Goal: Information Seeking & Learning: Compare options

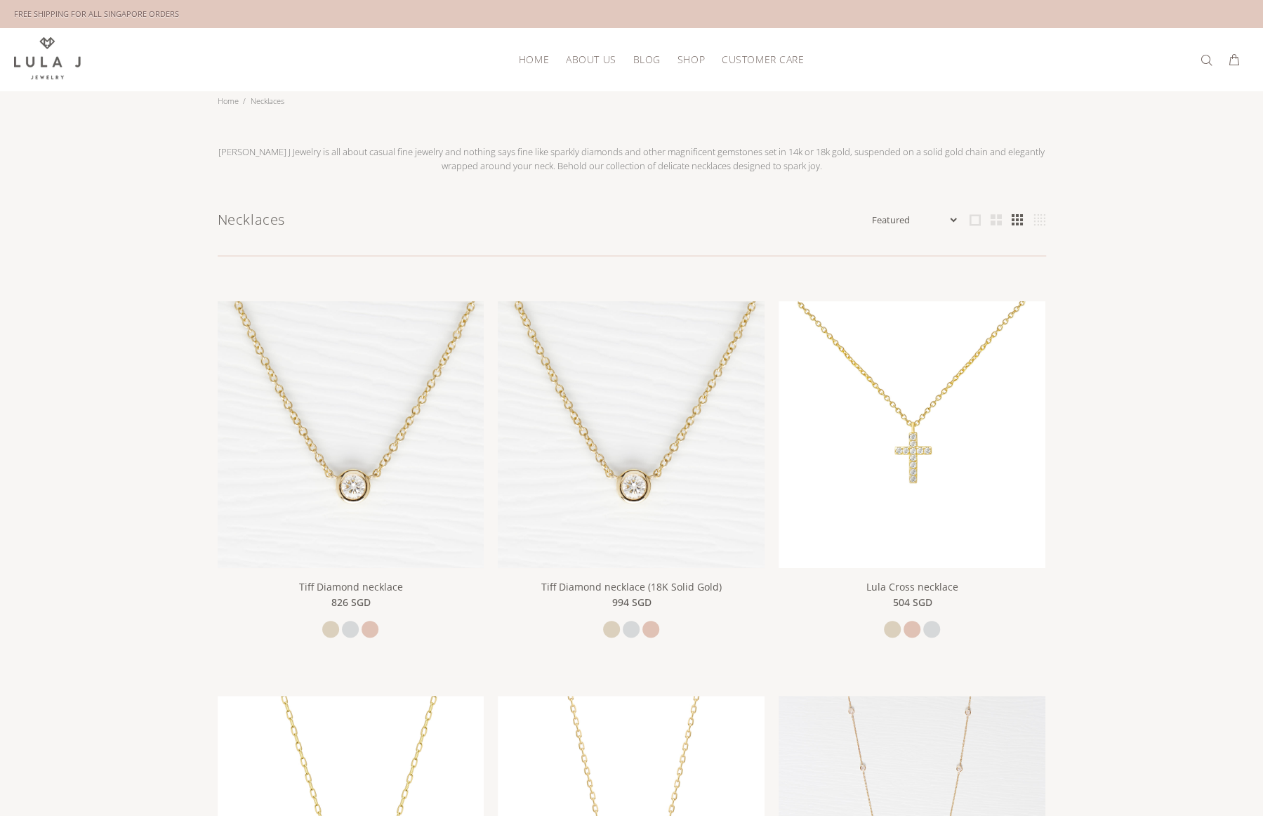
click at [956, 216] on select "Featured Name Ascending Name Descending Date Ascending Date Descending Price As…" at bounding box center [914, 220] width 90 height 14
select select "price-descending"
click at [869, 213] on select "Featured Name Ascending Name Descending Date Ascending Date Descending Price As…" at bounding box center [914, 220] width 90 height 14
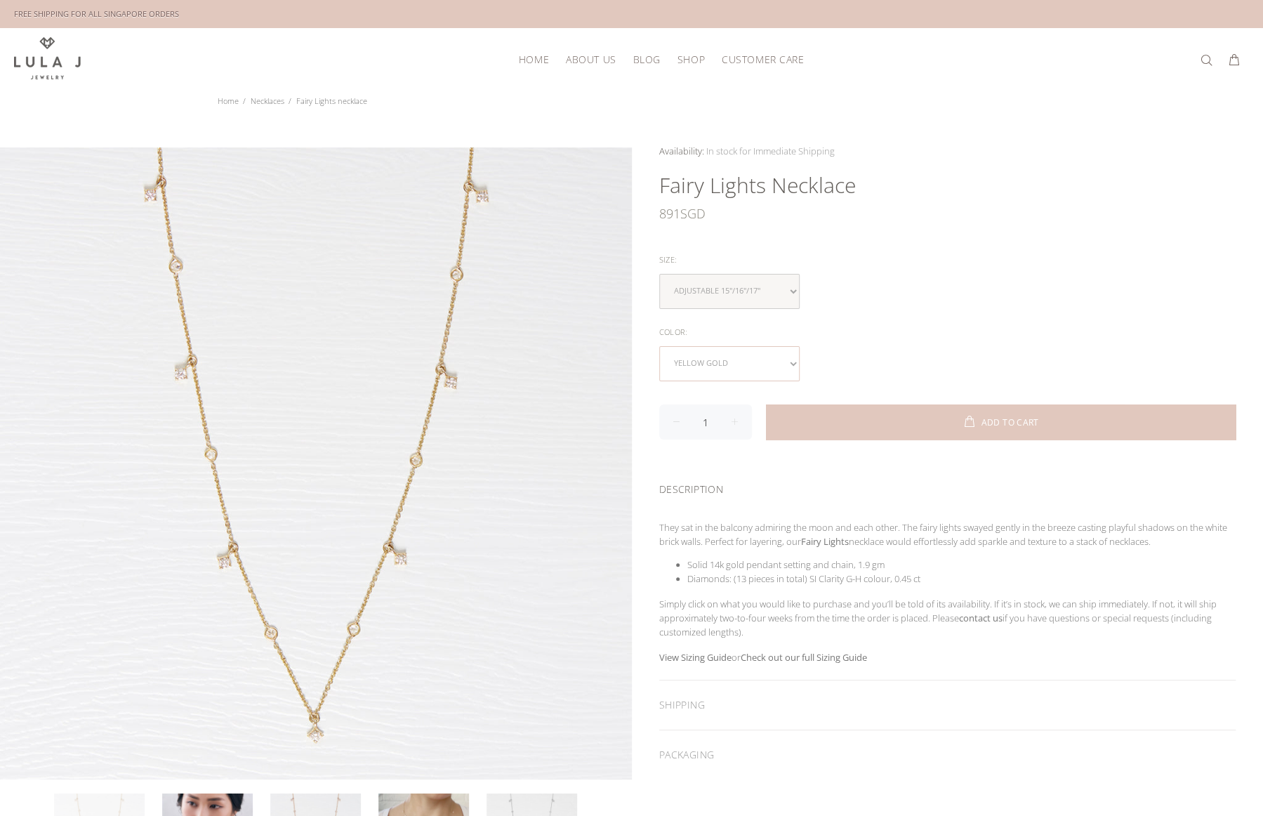
click at [785, 360] on select "yellow gold rose gold white gold" at bounding box center [729, 363] width 140 height 35
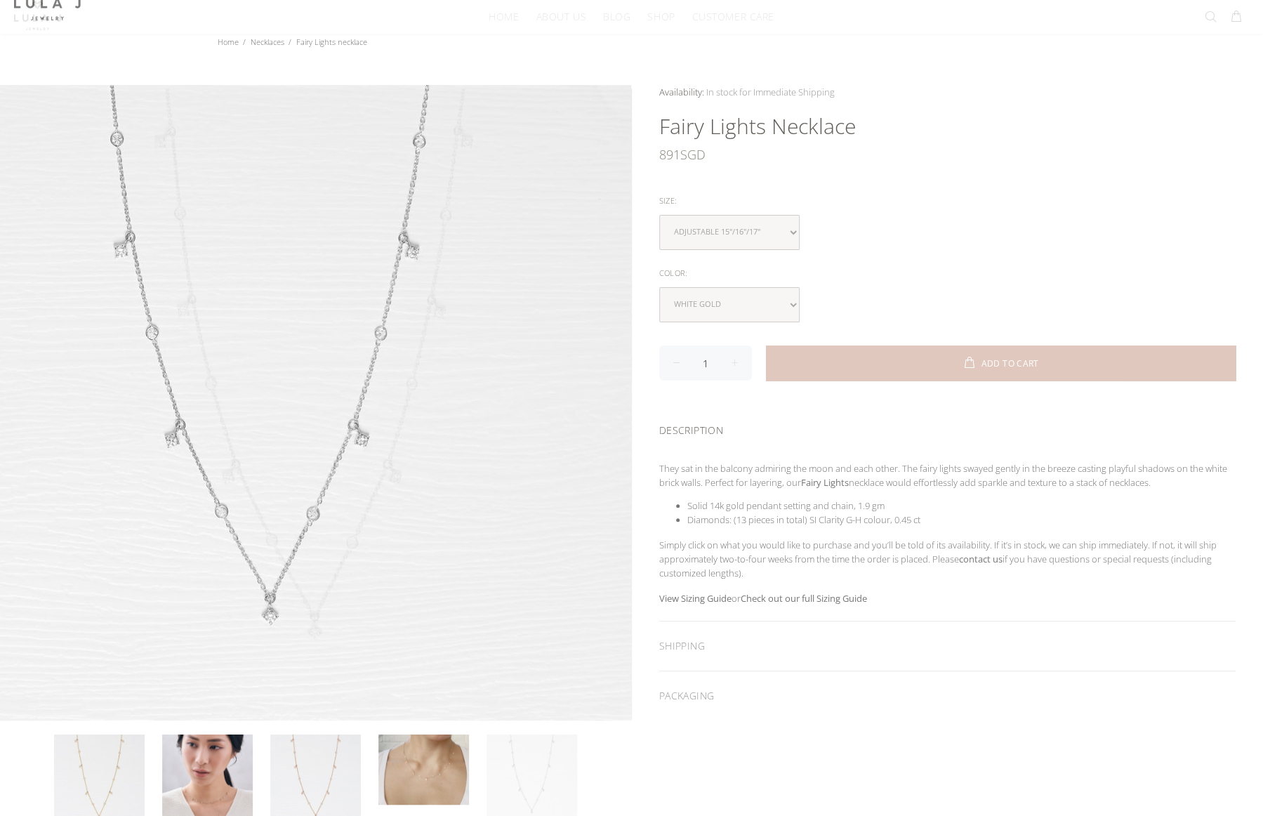
scroll to position [140, 0]
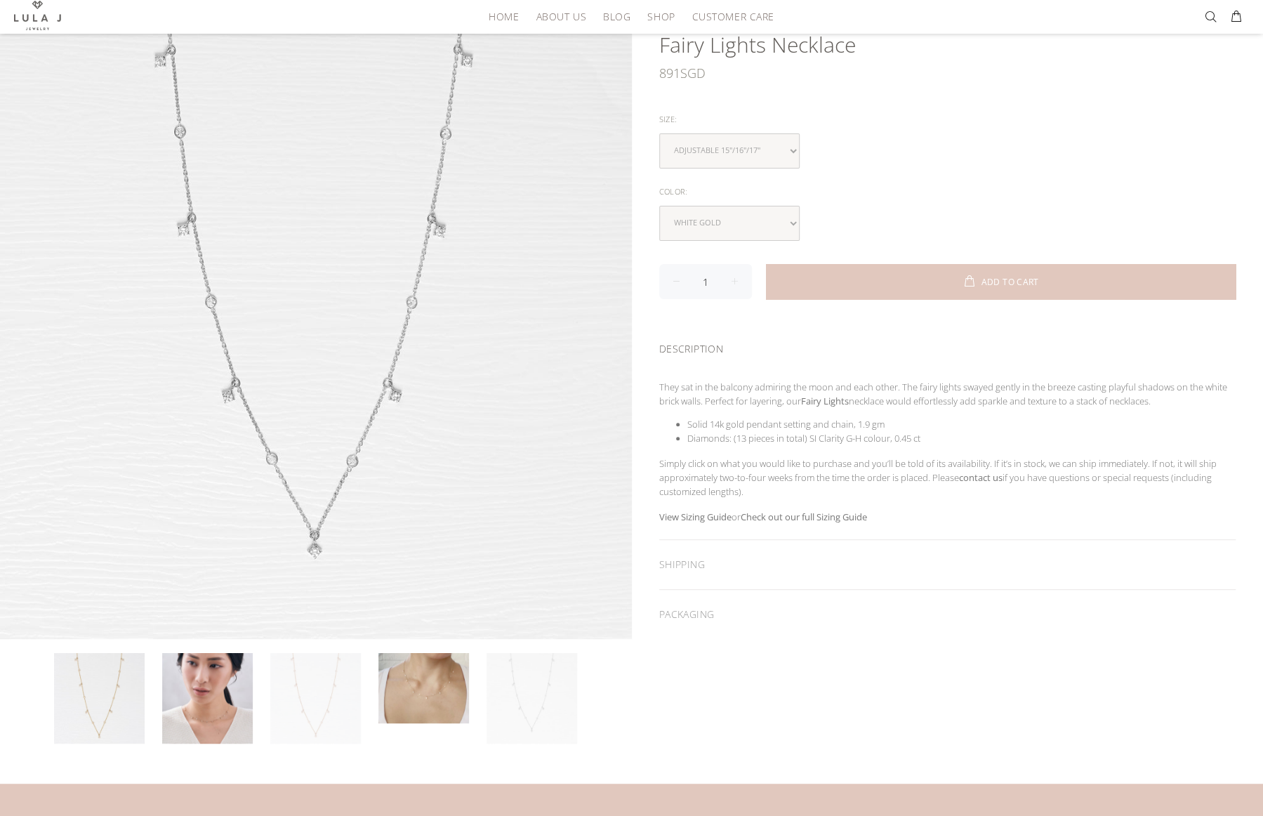
click at [310, 705] on link at bounding box center [315, 698] width 91 height 91
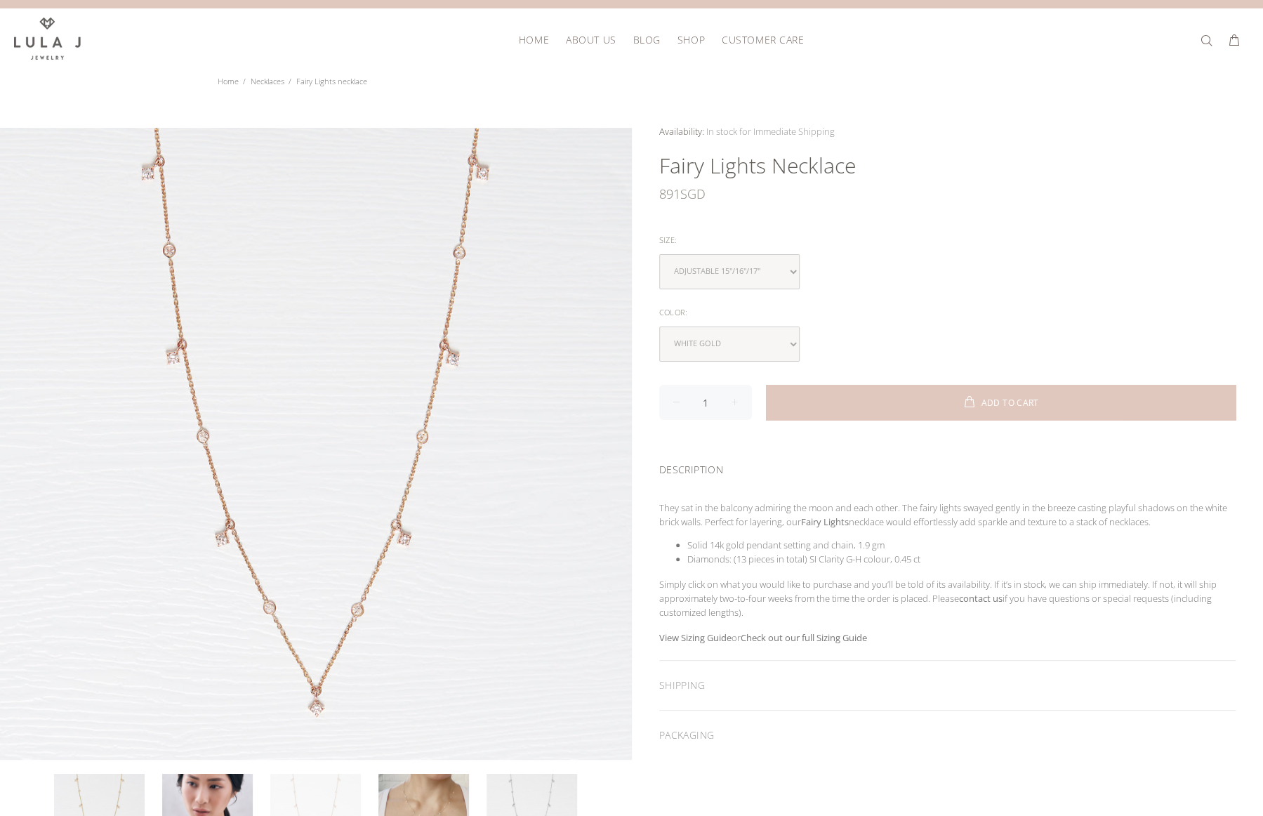
scroll to position [0, 0]
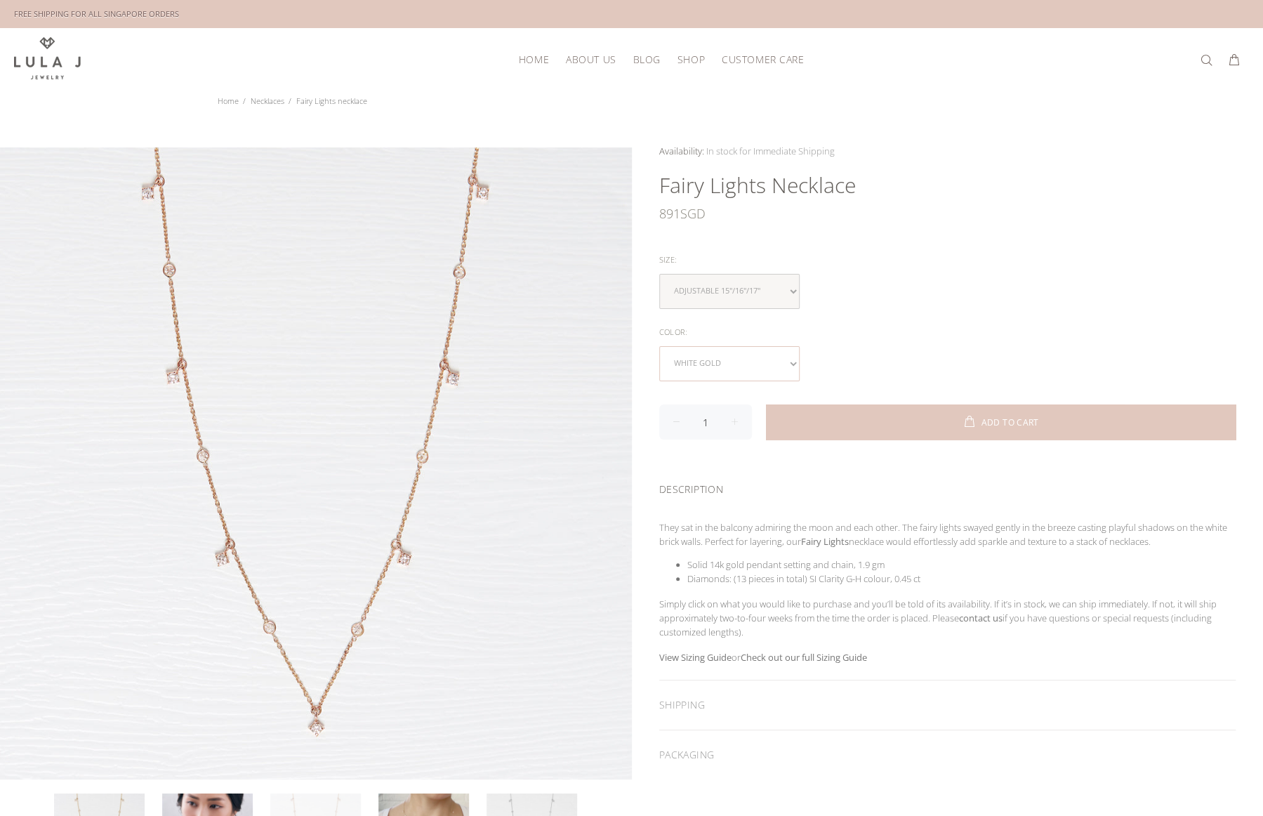
click at [780, 357] on select "yellow gold rose gold white gold" at bounding box center [729, 363] width 140 height 35
click at [659, 346] on select "yellow gold rose gold white gold" at bounding box center [729, 363] width 140 height 35
click at [870, 133] on body "Close HOME ABOUT US BLOG SHOP CUSTOMER CARE Back SHOP New Arrivals Bestsellers …" at bounding box center [632, 613] width 1264 height 1226
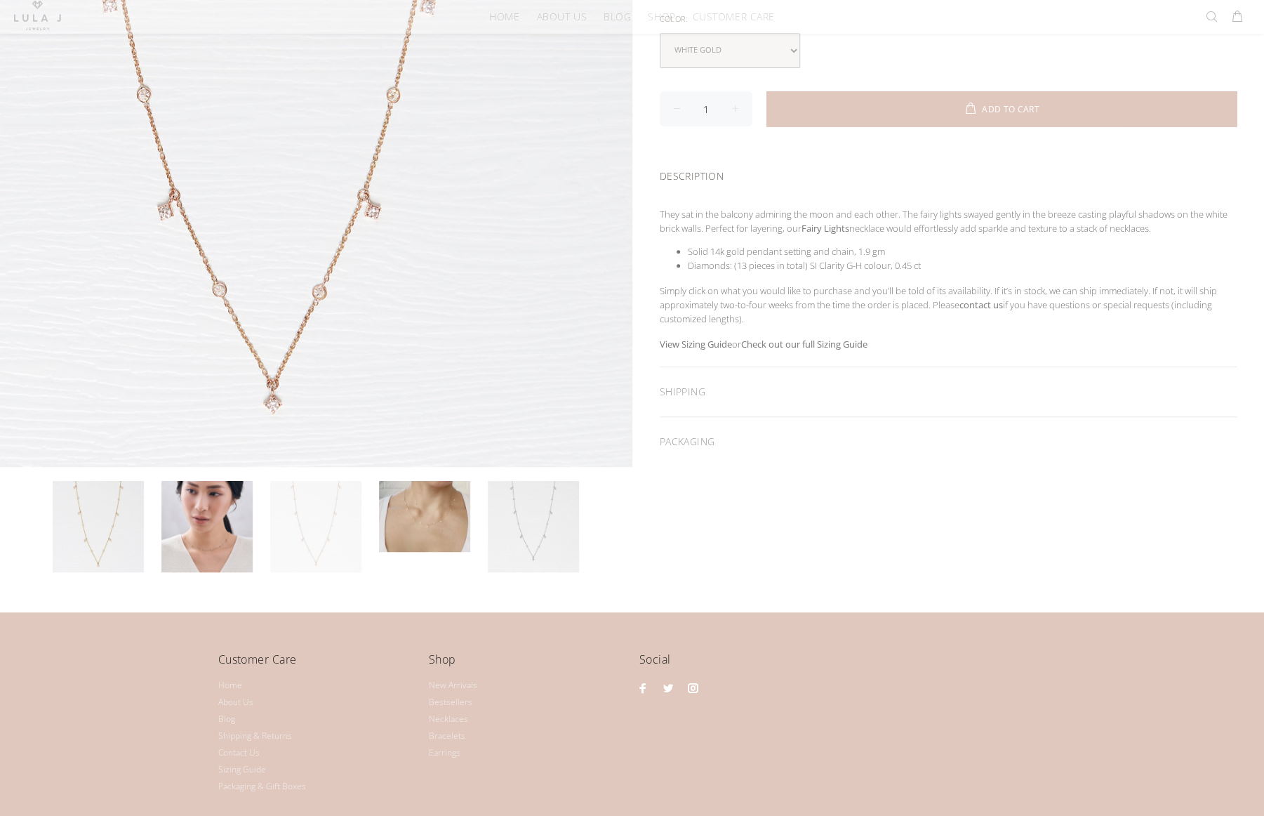
scroll to position [211, 0]
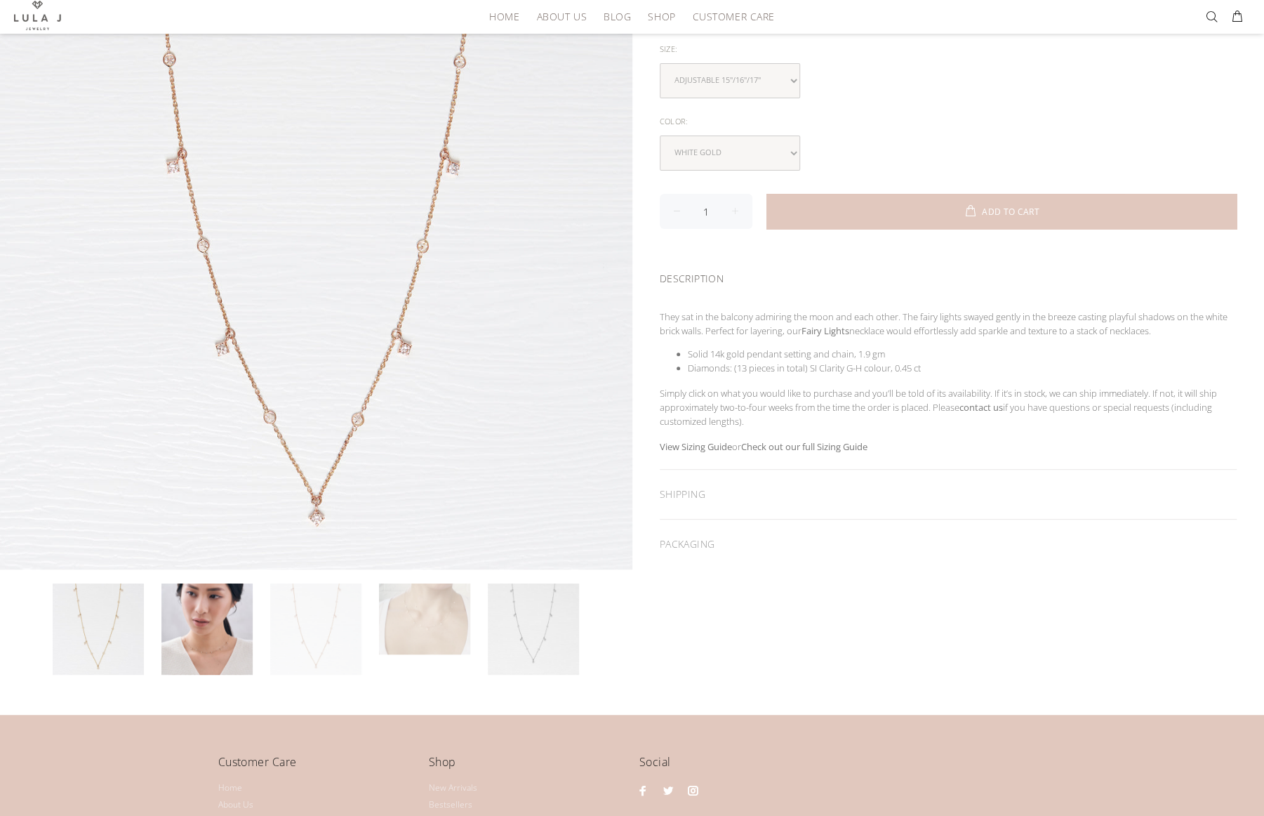
click at [413, 626] on link at bounding box center [424, 618] width 91 height 71
click at [445, 620] on link at bounding box center [424, 618] width 91 height 71
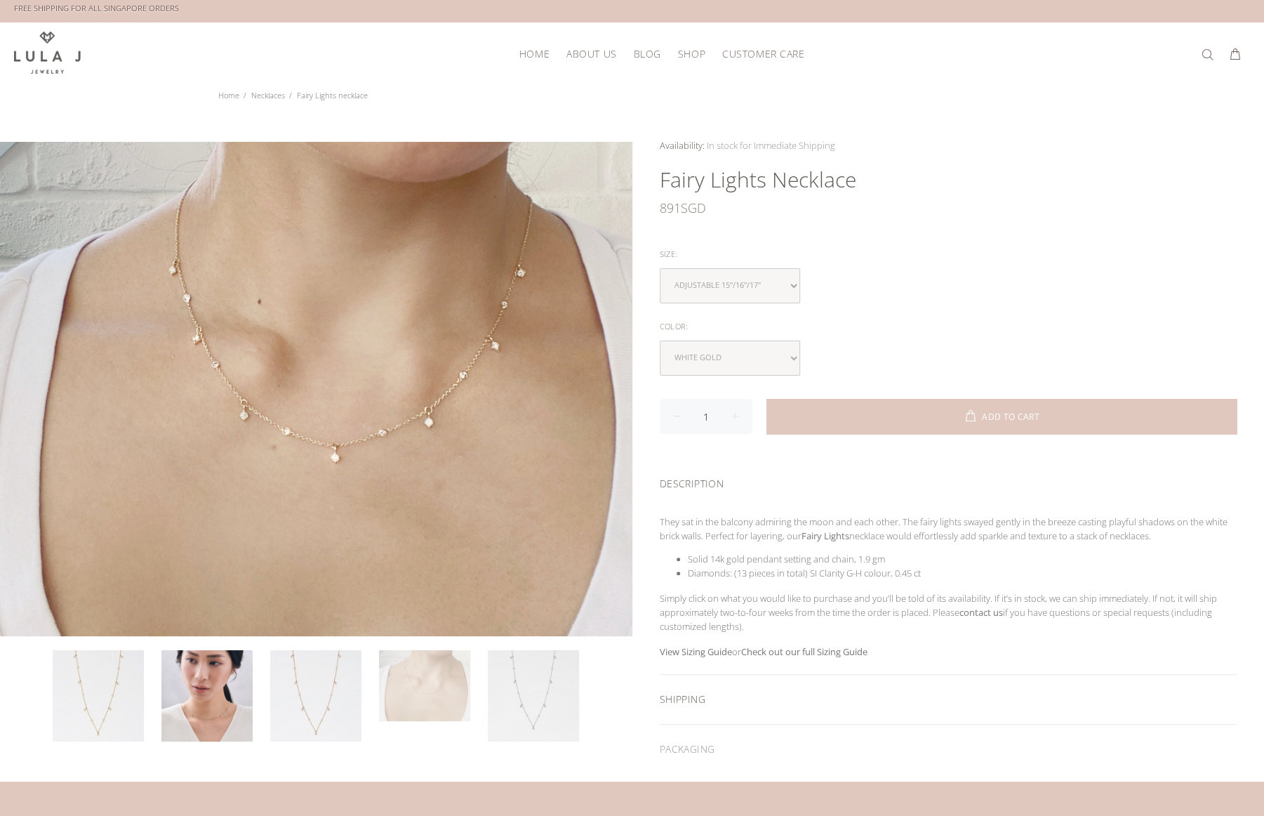
scroll to position [0, 0]
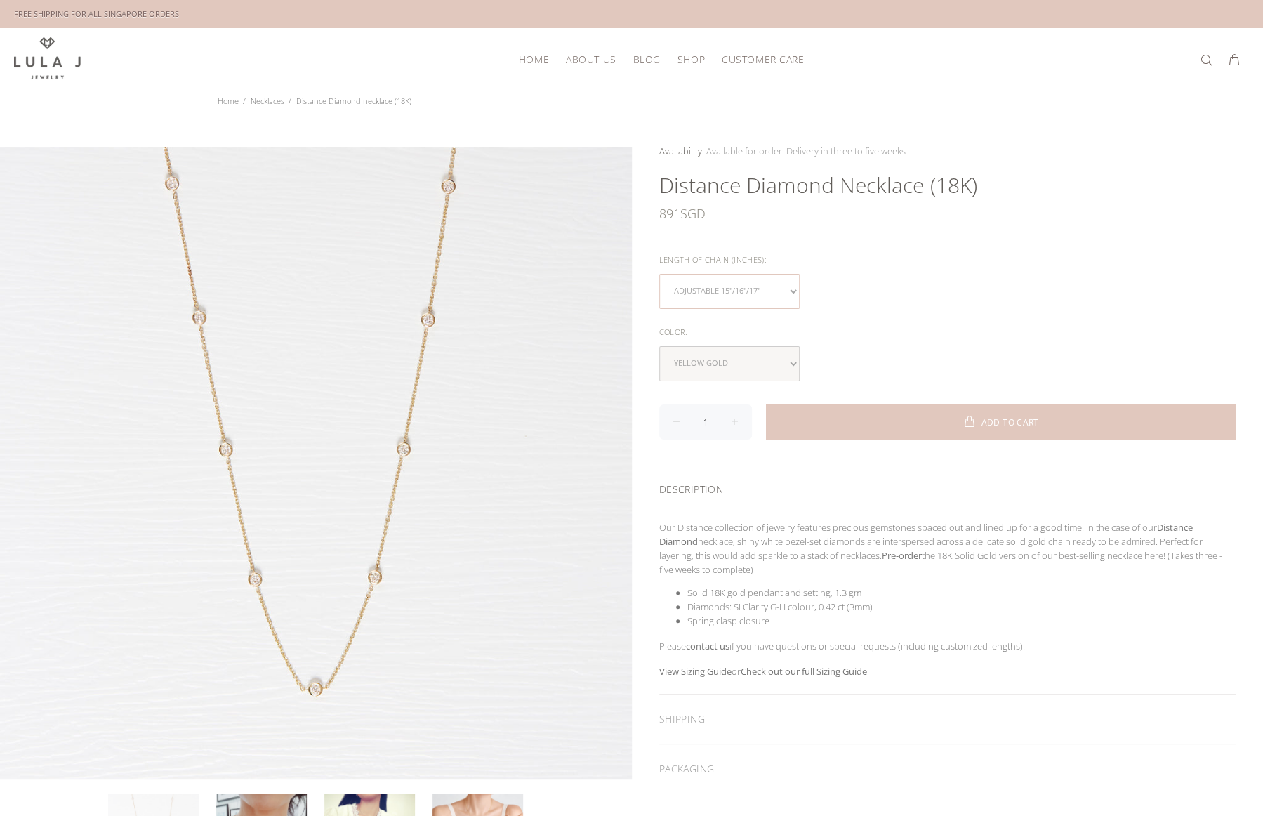
click at [795, 286] on select "Adjustable 15"/16"/17"" at bounding box center [729, 291] width 140 height 35
click at [790, 284] on select "Adjustable 15"/16"/17"" at bounding box center [729, 291] width 140 height 35
click at [793, 347] on select "yellow gold rose gold white gold" at bounding box center [729, 363] width 140 height 35
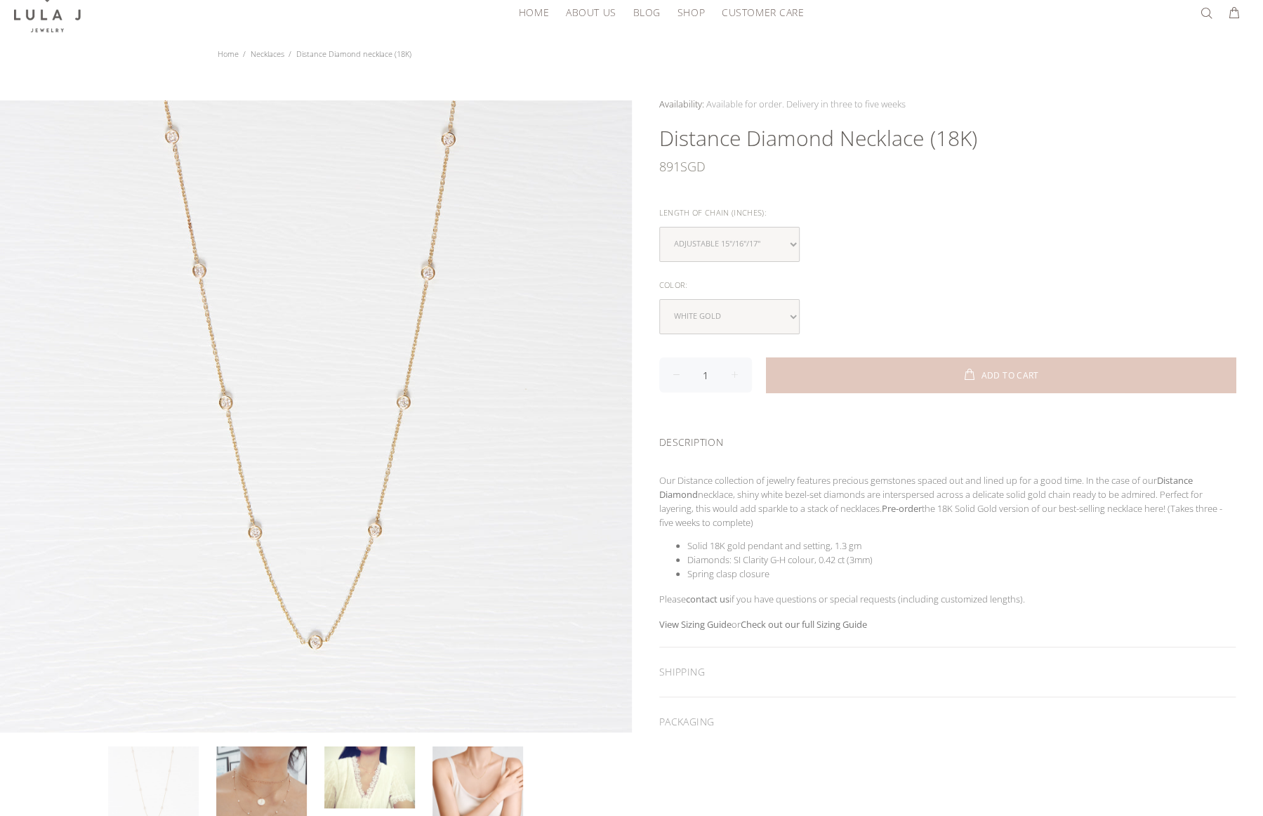
scroll to position [70, 0]
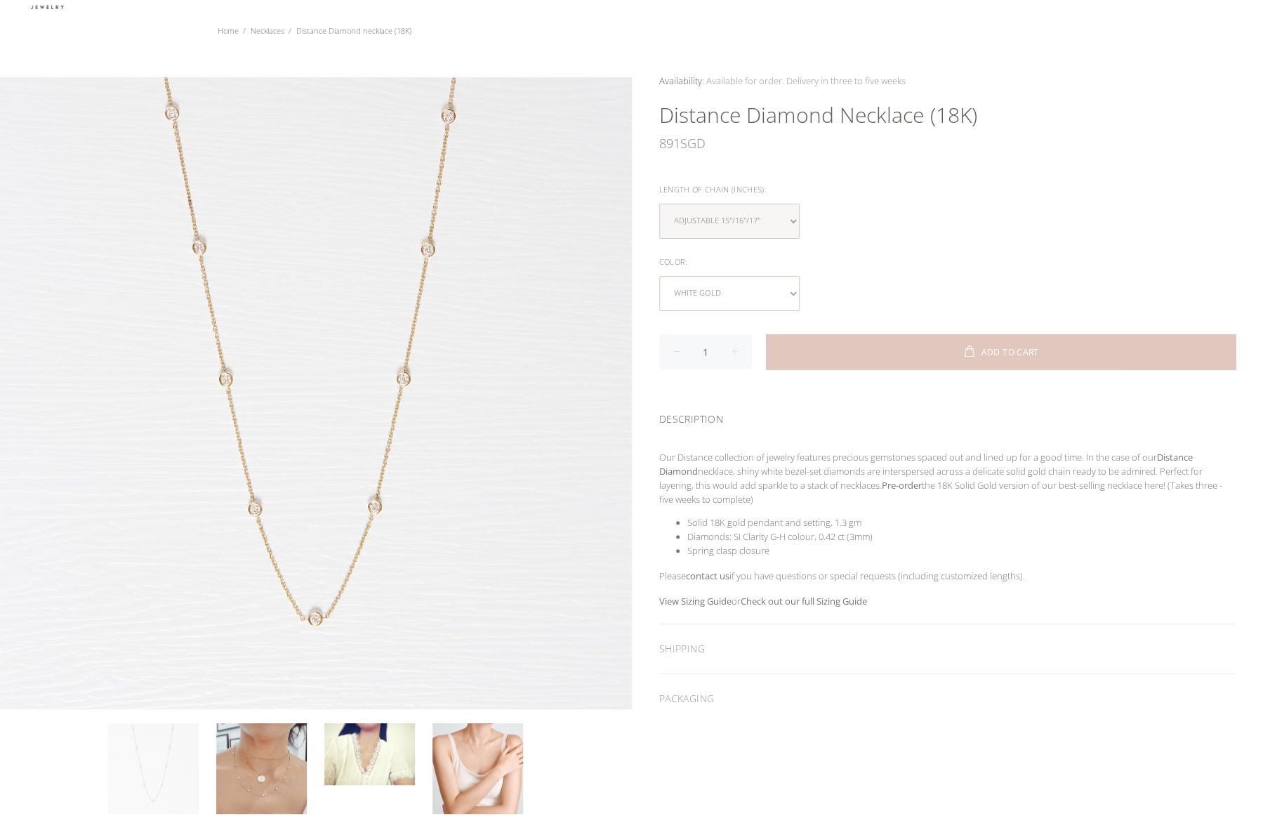
click at [769, 290] on select "yellow gold rose gold white gold" at bounding box center [729, 293] width 140 height 35
click at [659, 276] on select "yellow gold rose gold white gold" at bounding box center [729, 293] width 140 height 35
click at [284, 753] on link at bounding box center [261, 768] width 91 height 91
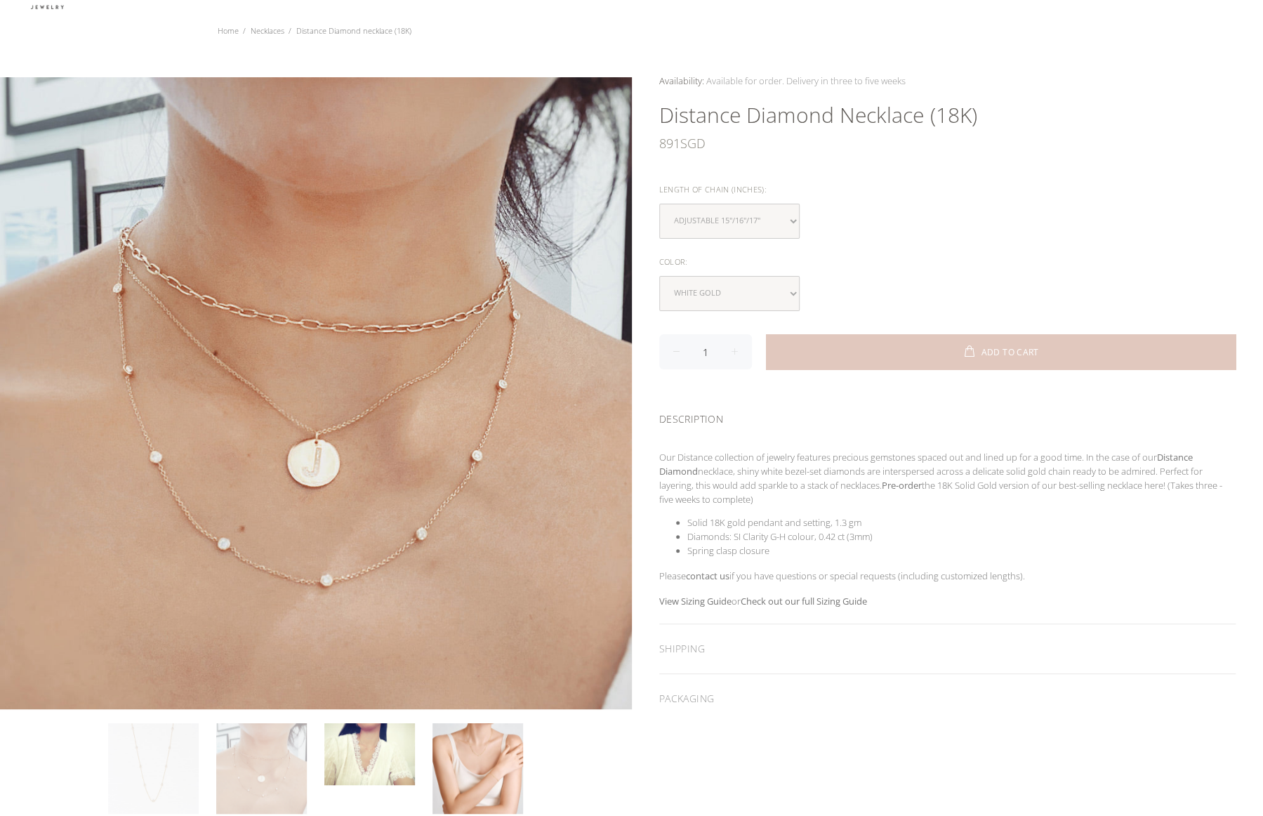
click at [168, 755] on link at bounding box center [153, 768] width 91 height 91
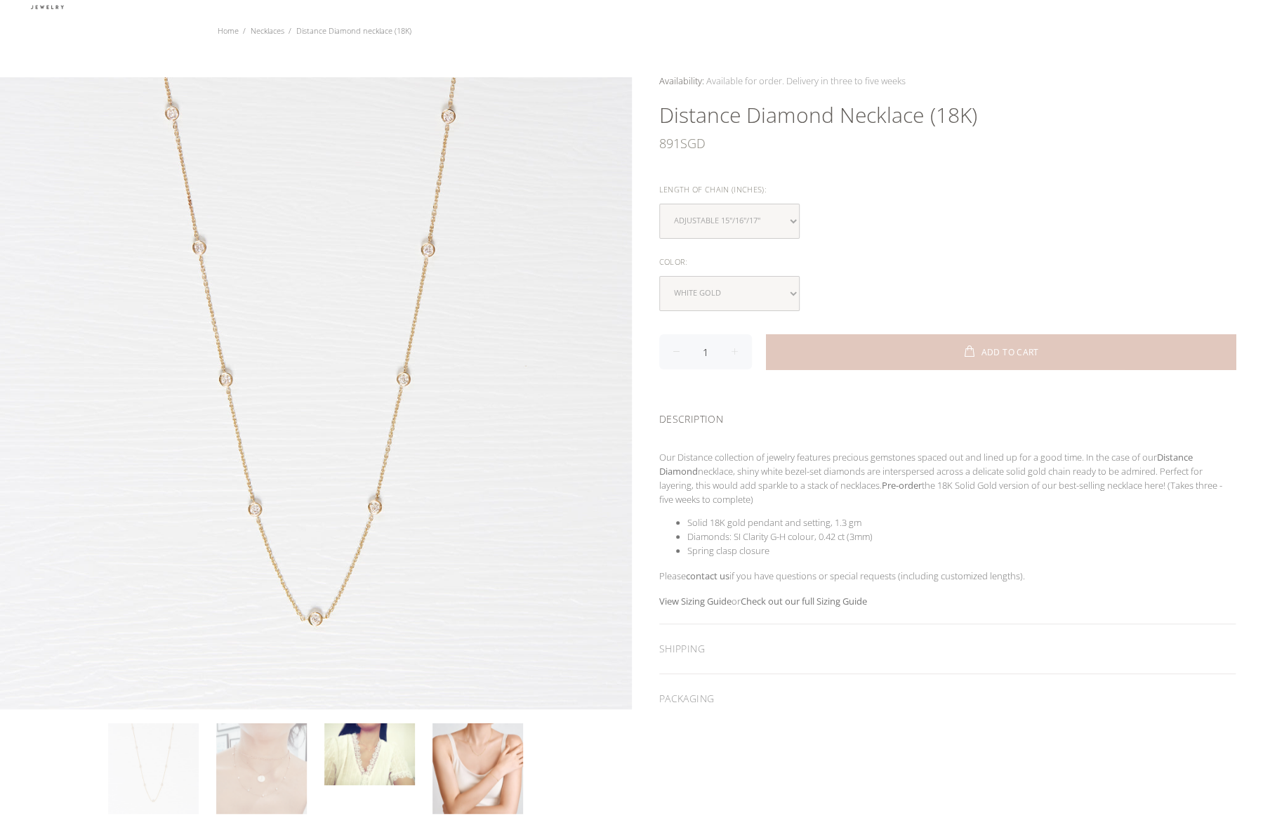
click at [263, 748] on link at bounding box center [261, 768] width 91 height 91
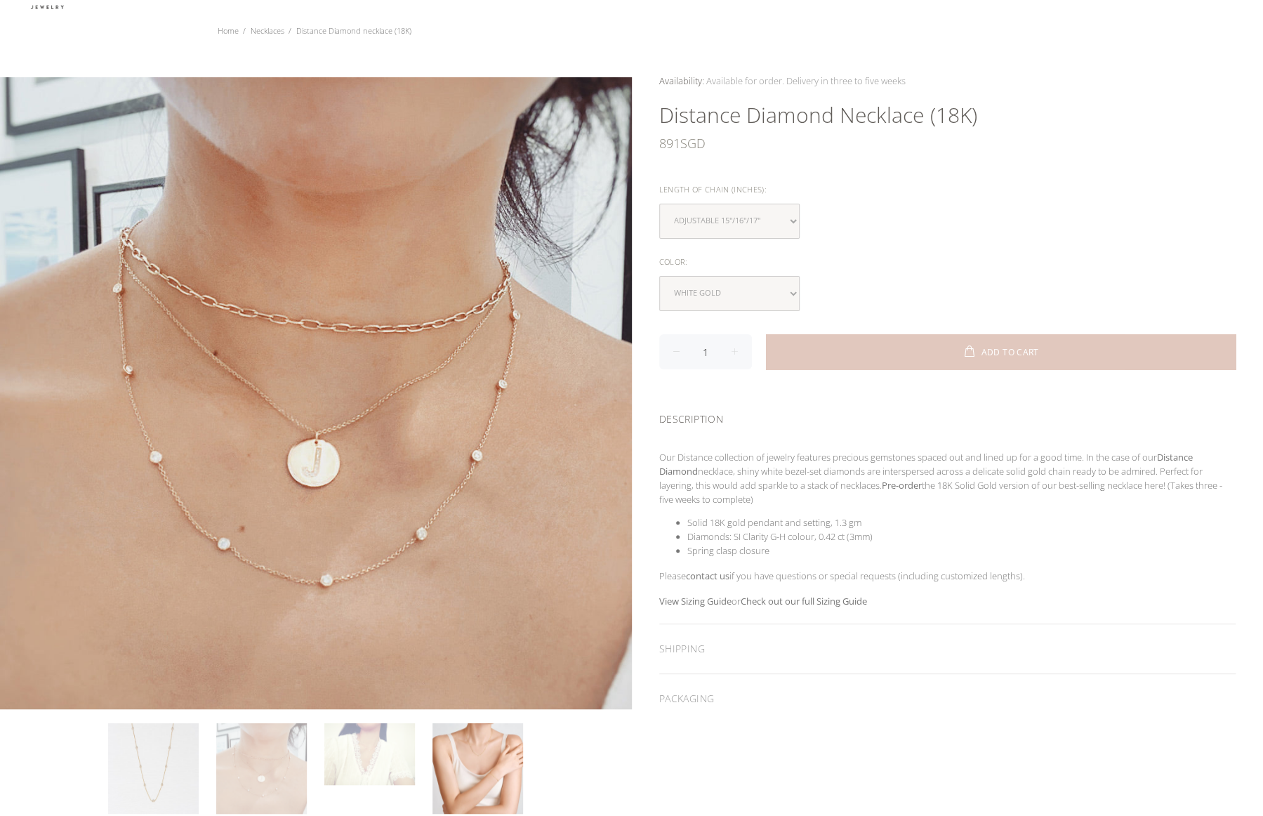
click at [361, 750] on link at bounding box center [369, 754] width 91 height 62
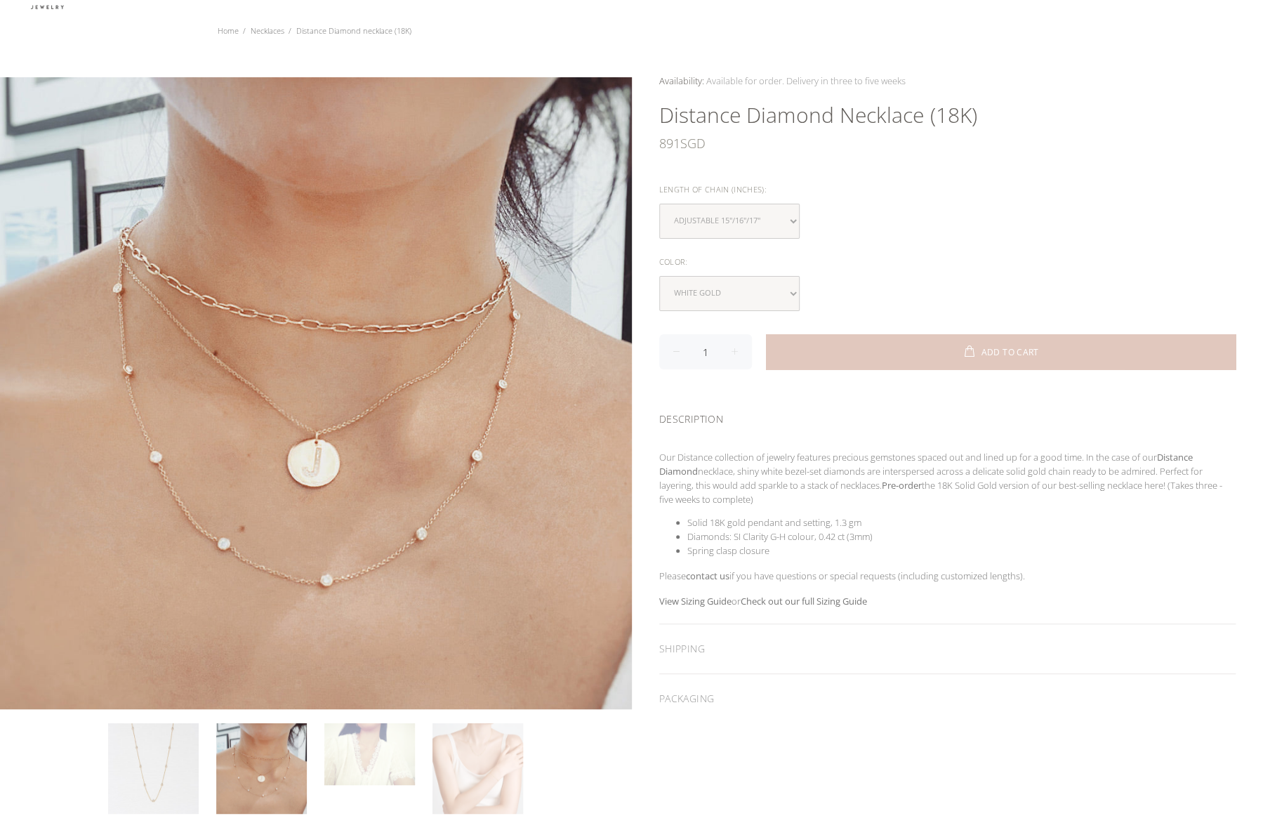
click at [477, 755] on link at bounding box center [477, 768] width 91 height 91
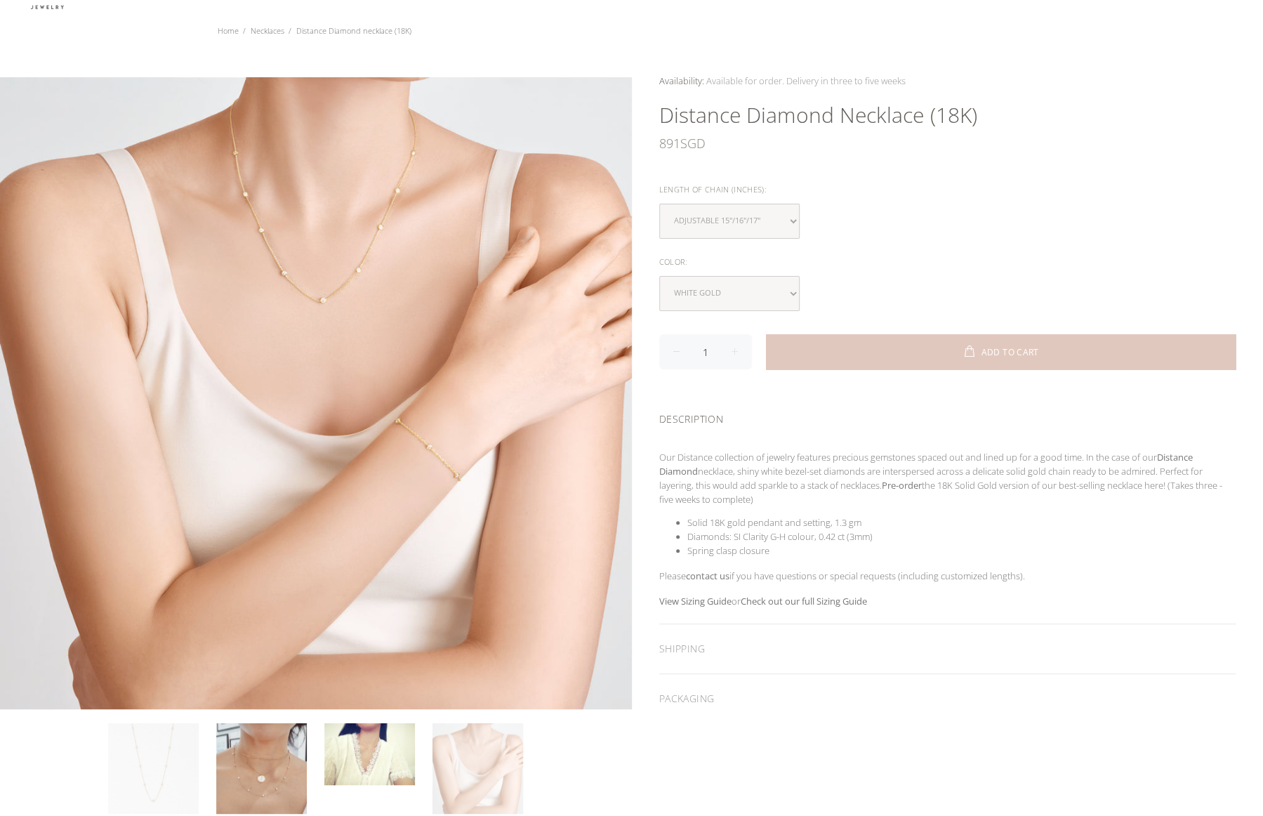
click at [147, 753] on link at bounding box center [153, 768] width 91 height 91
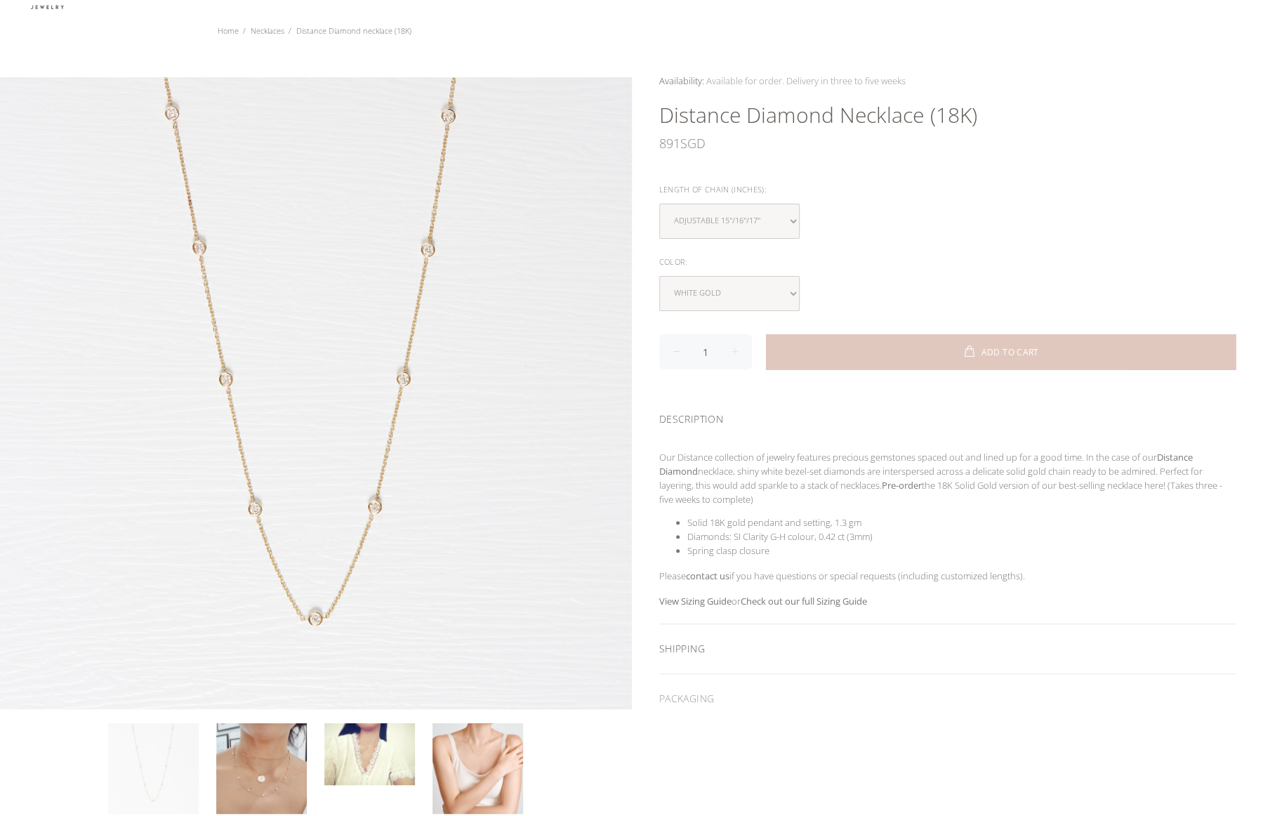
click at [695, 641] on div "SHIPPING" at bounding box center [947, 648] width 577 height 49
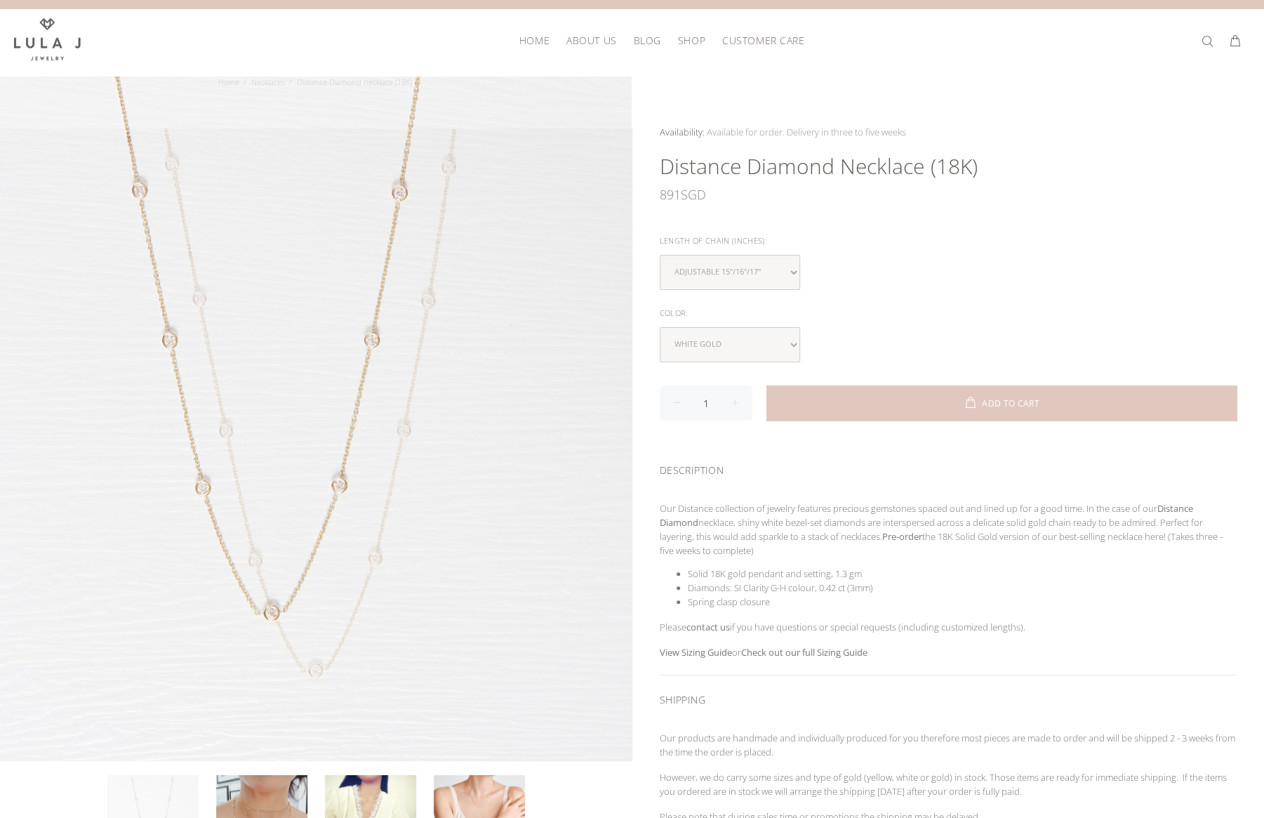
scroll to position [140, 0]
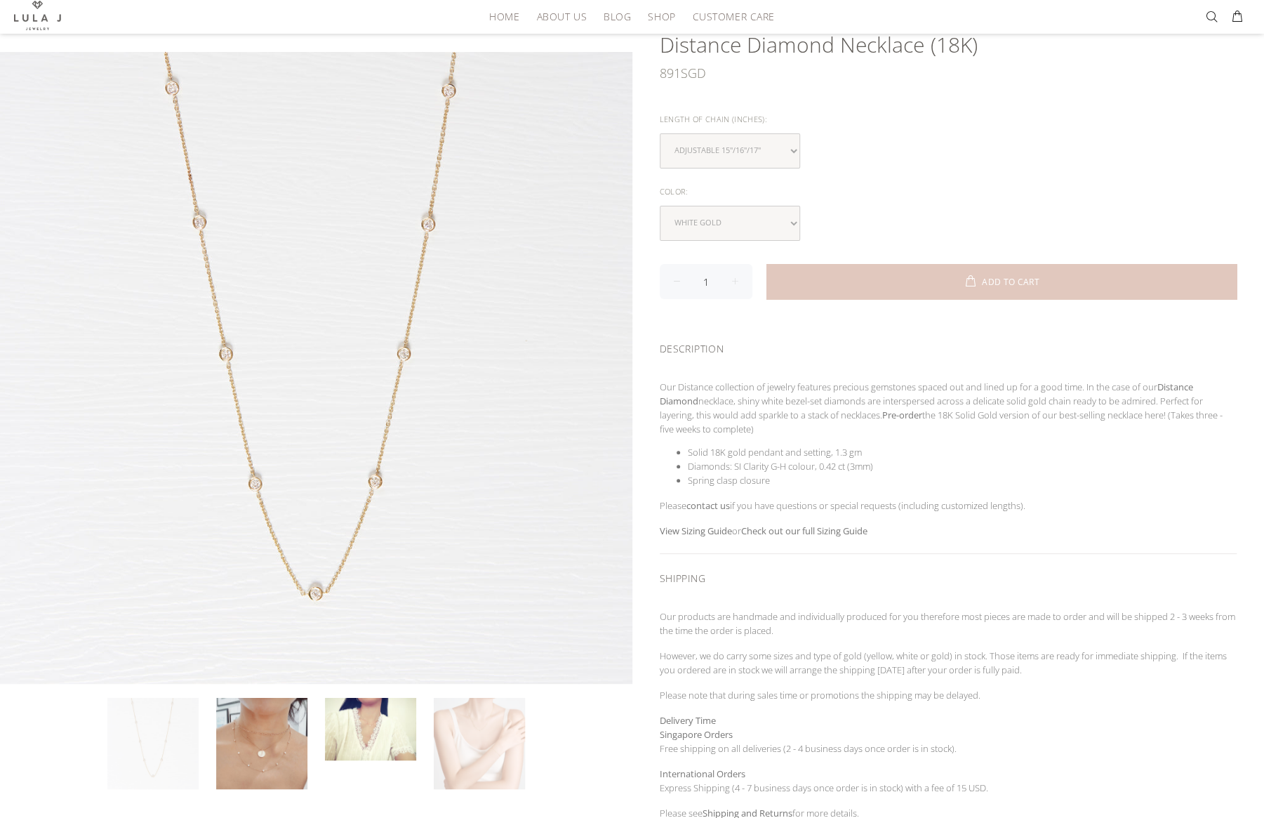
click at [477, 727] on link at bounding box center [479, 743] width 91 height 91
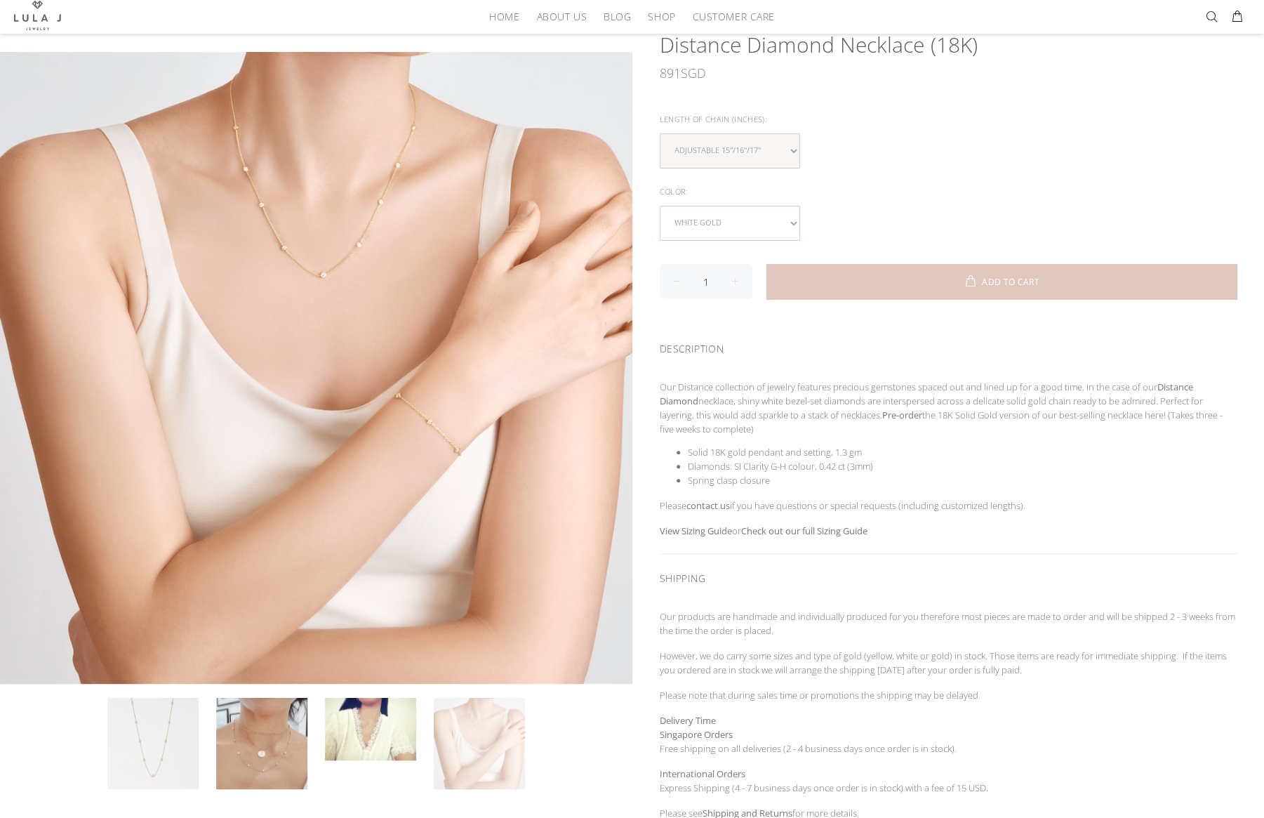
click at [764, 219] on select "yellow gold rose gold white gold" at bounding box center [730, 223] width 140 height 35
click at [660, 206] on select "yellow gold rose gold white gold" at bounding box center [730, 223] width 140 height 35
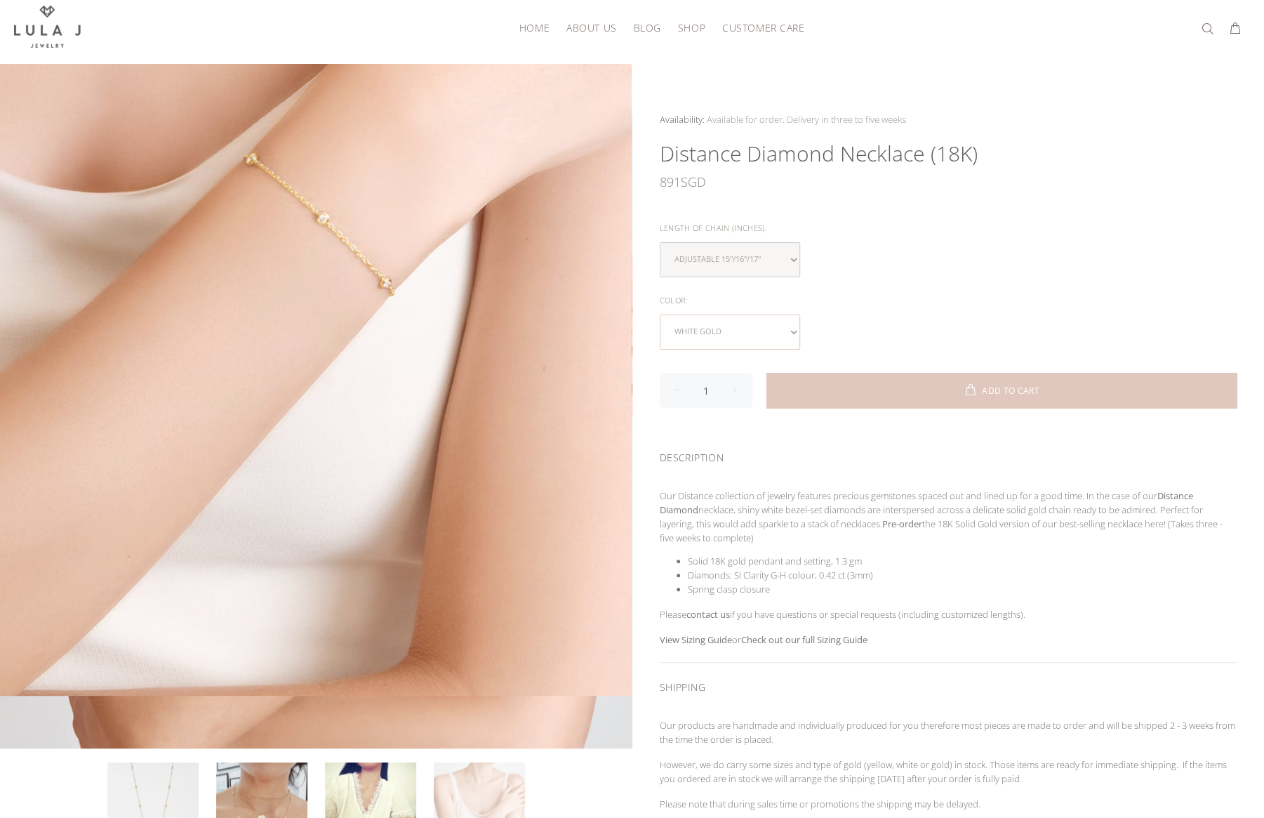
scroll to position [0, 0]
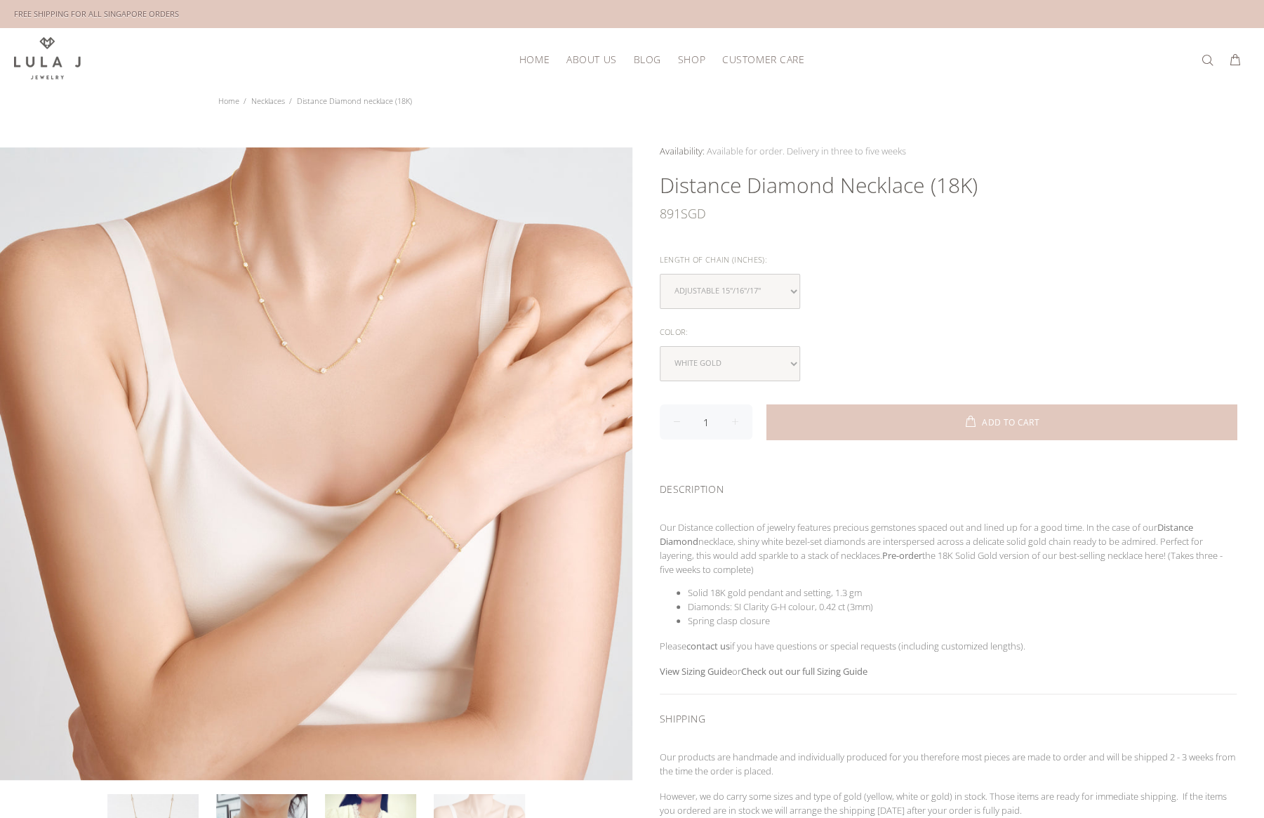
click at [1223, 183] on h1 "Distance Diamond necklace (18K)" at bounding box center [949, 185] width 578 height 28
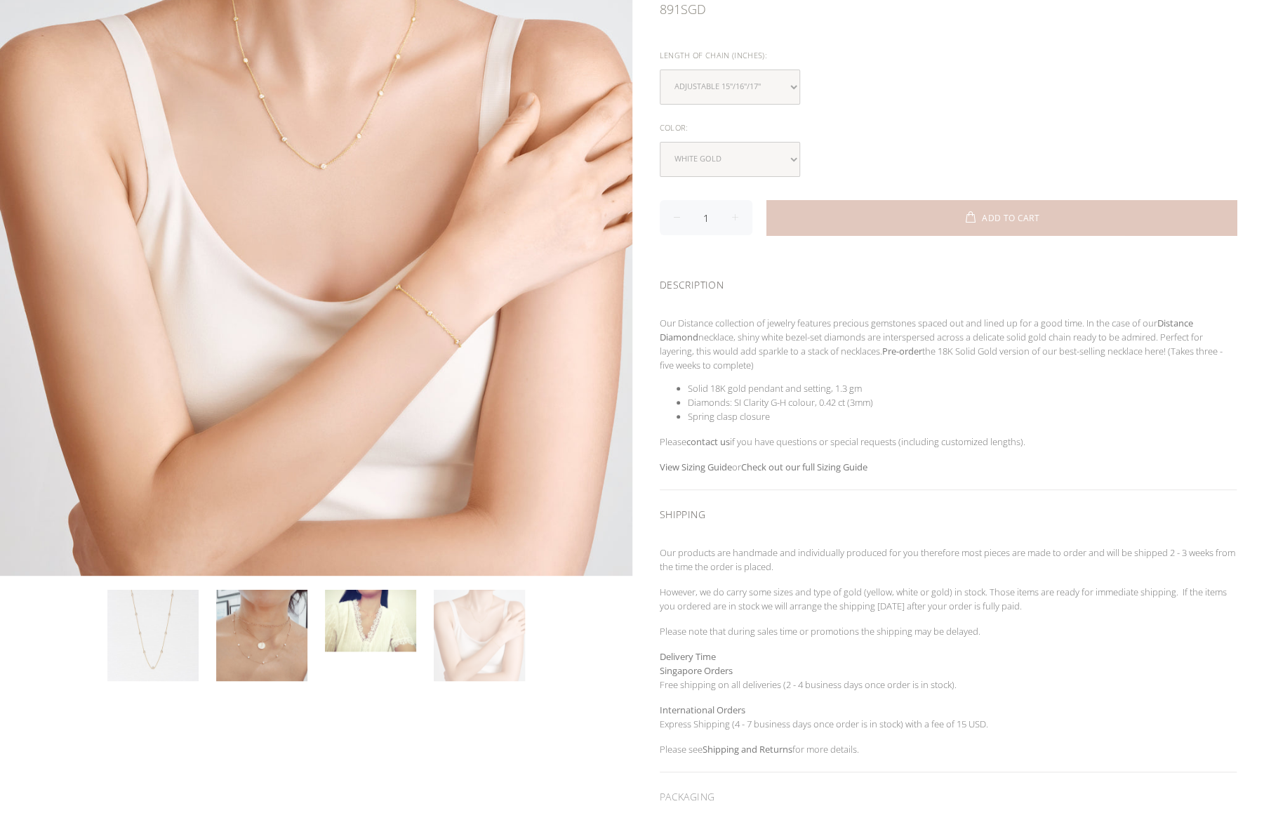
scroll to position [211, 0]
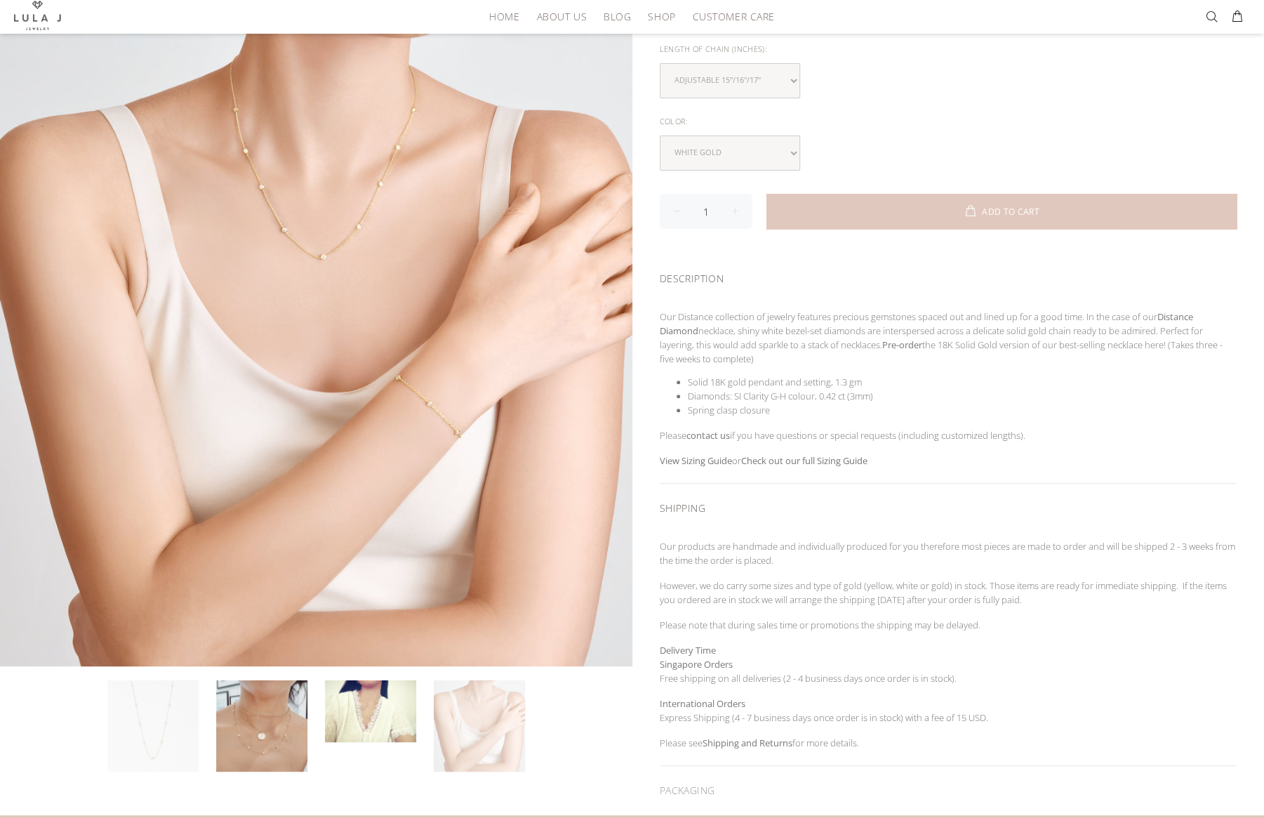
click at [173, 738] on link at bounding box center [152, 725] width 91 height 91
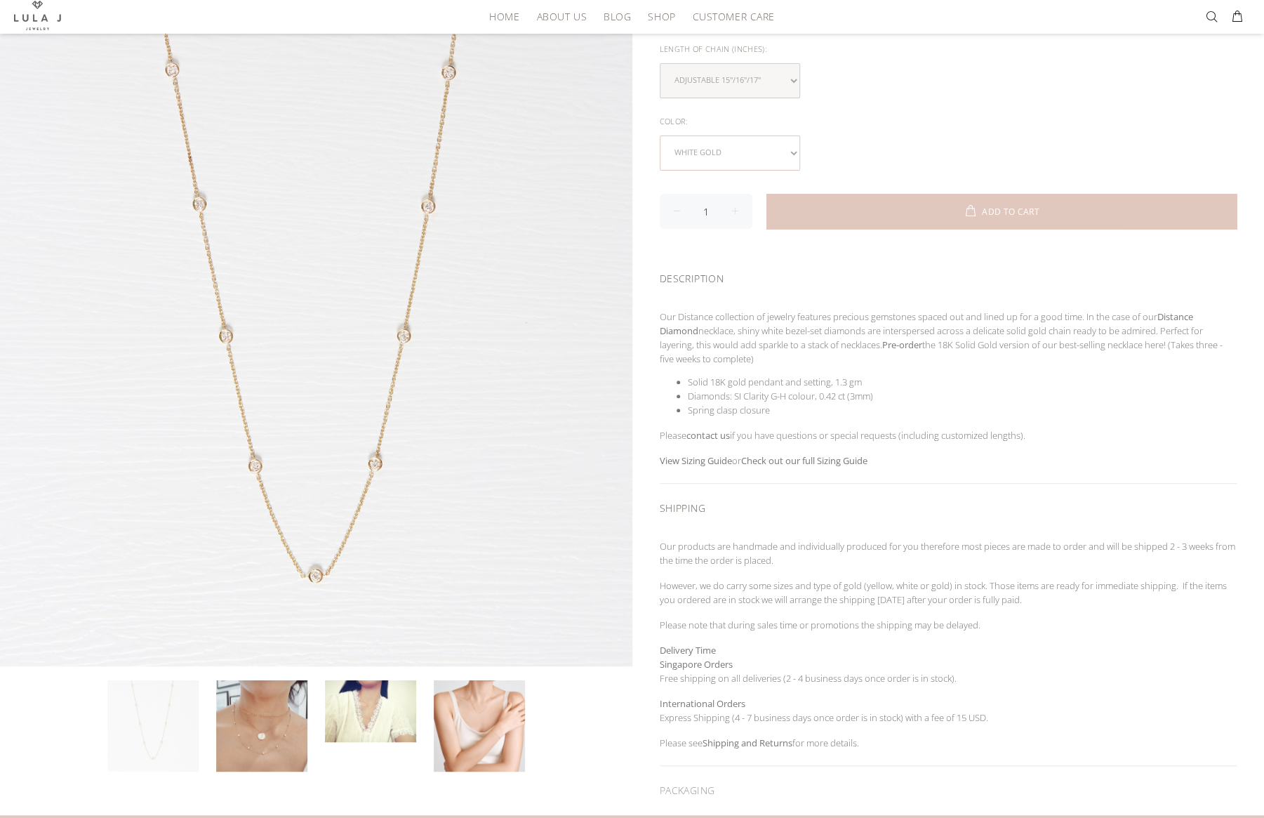
click at [786, 151] on select "yellow gold rose gold white gold" at bounding box center [730, 152] width 140 height 35
click at [722, 152] on select "yellow gold rose gold white gold" at bounding box center [730, 152] width 140 height 35
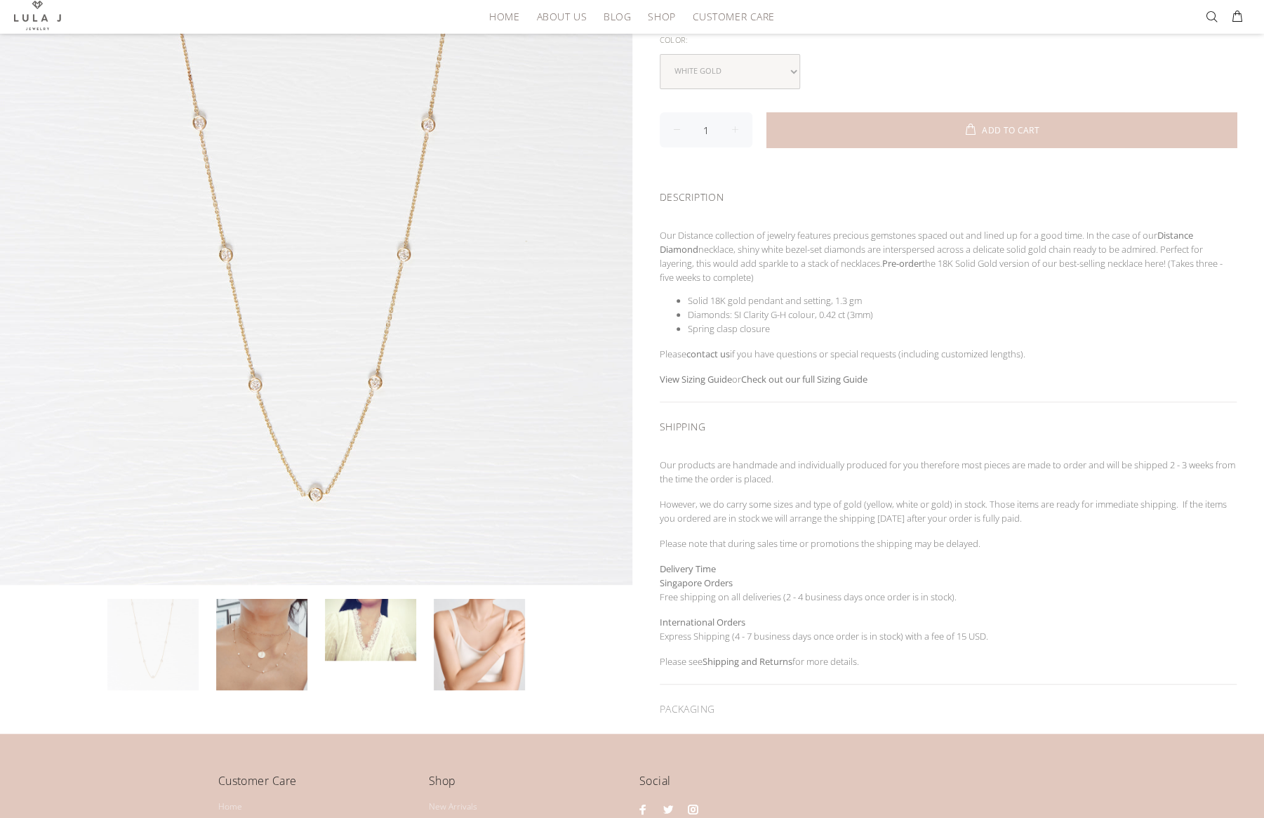
scroll to position [281, 0]
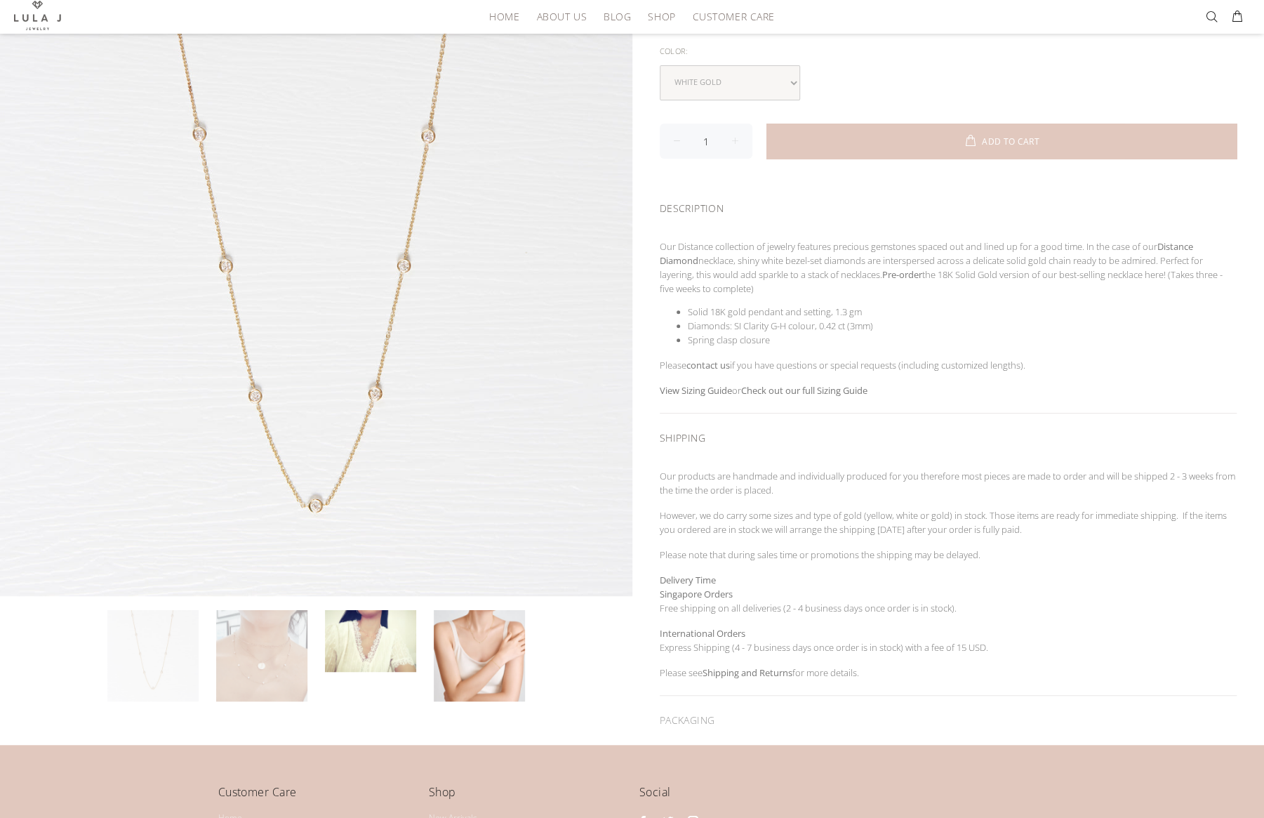
click at [276, 673] on link at bounding box center [261, 655] width 91 height 91
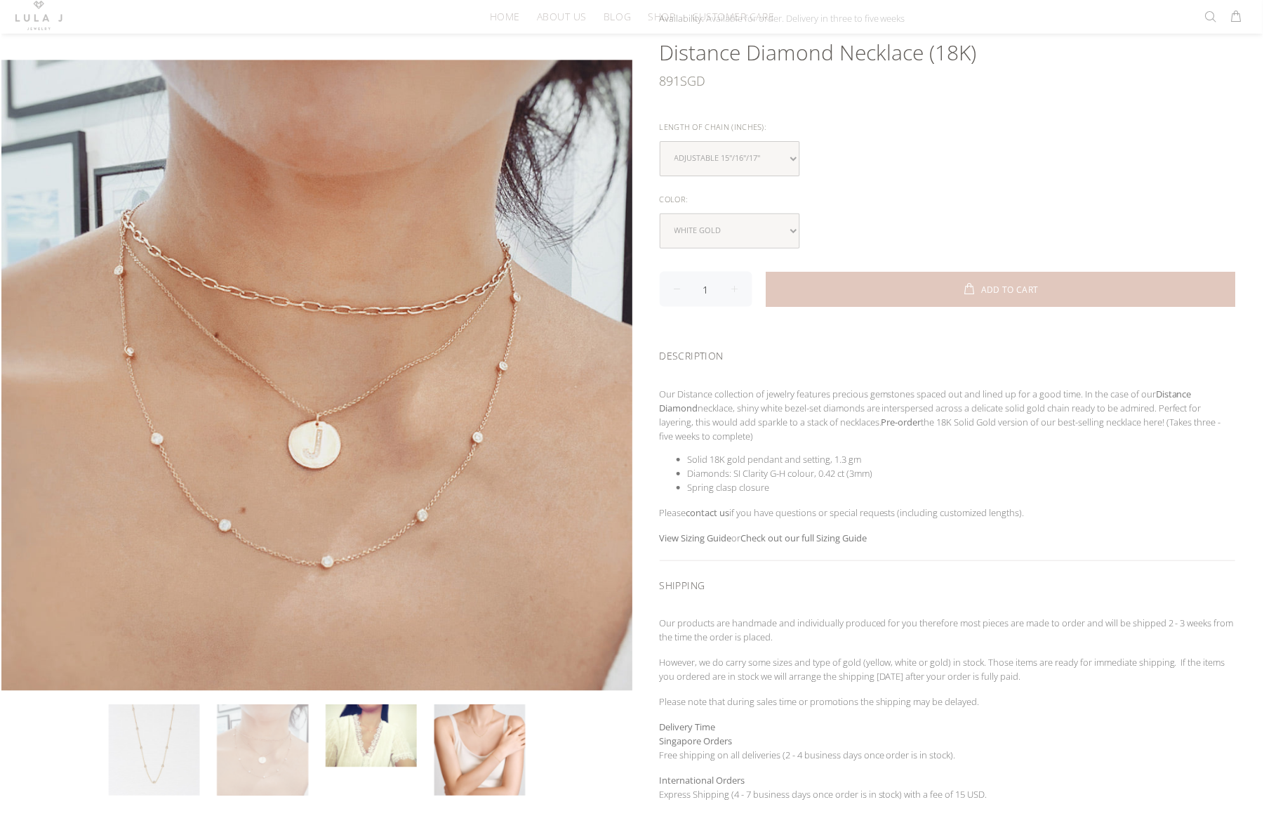
scroll to position [140, 0]
